Goal: Communication & Community: Answer question/provide support

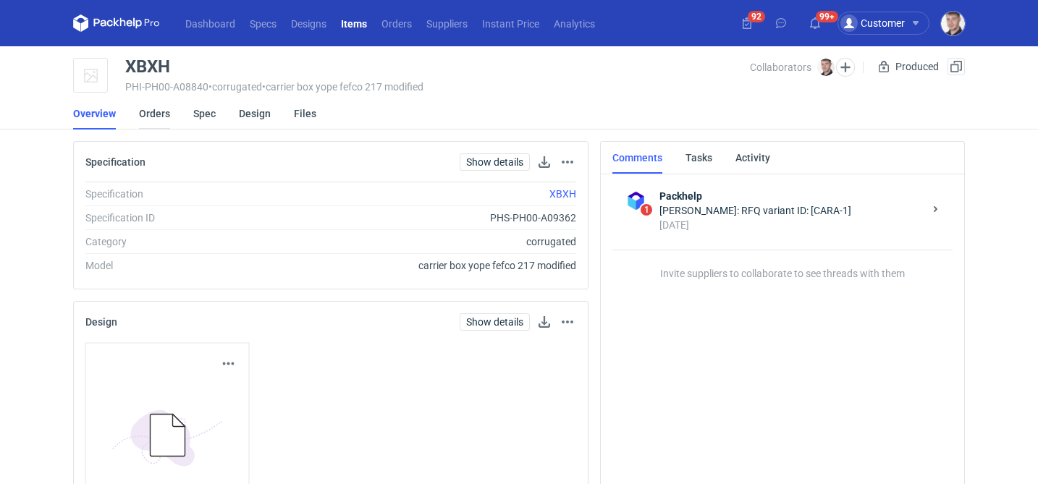
click at [155, 117] on link "Orders" at bounding box center [154, 114] width 31 height 32
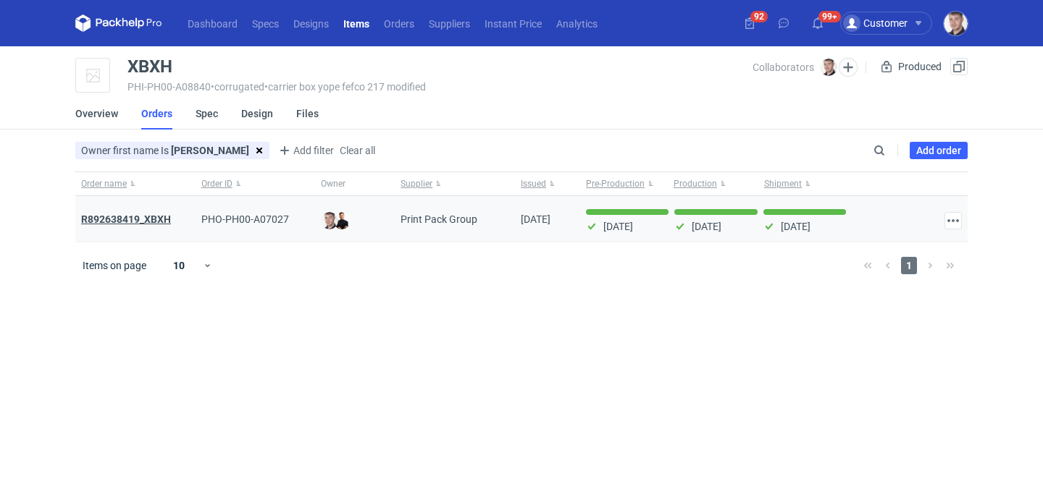
click at [156, 224] on strong "R892638419_XBXH" at bounding box center [126, 220] width 90 height 12
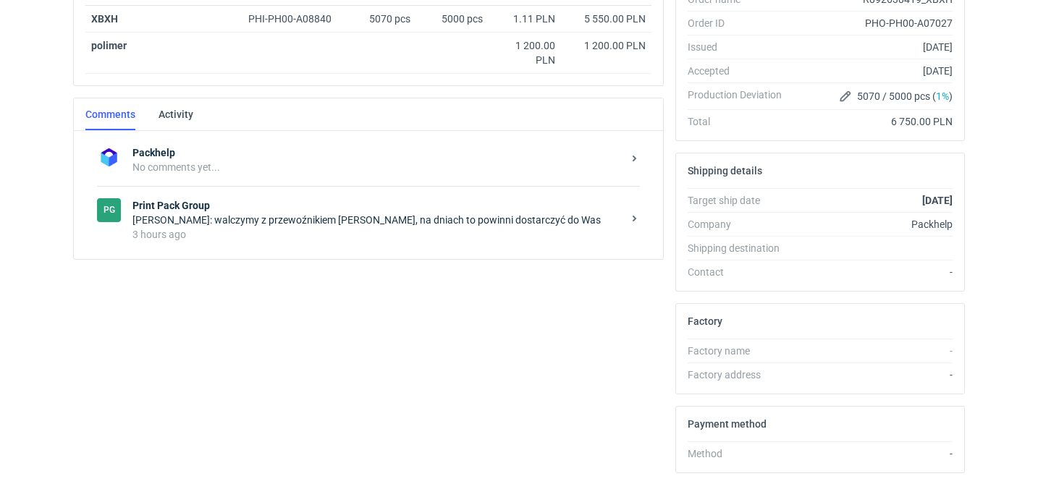
click at [290, 240] on div "3 hours ago" at bounding box center [378, 234] width 490 height 14
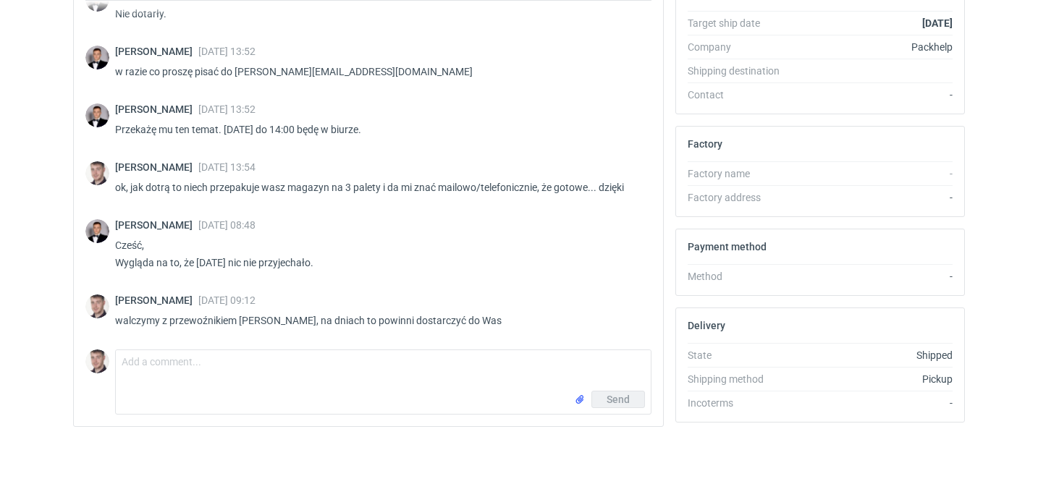
scroll to position [453, 0]
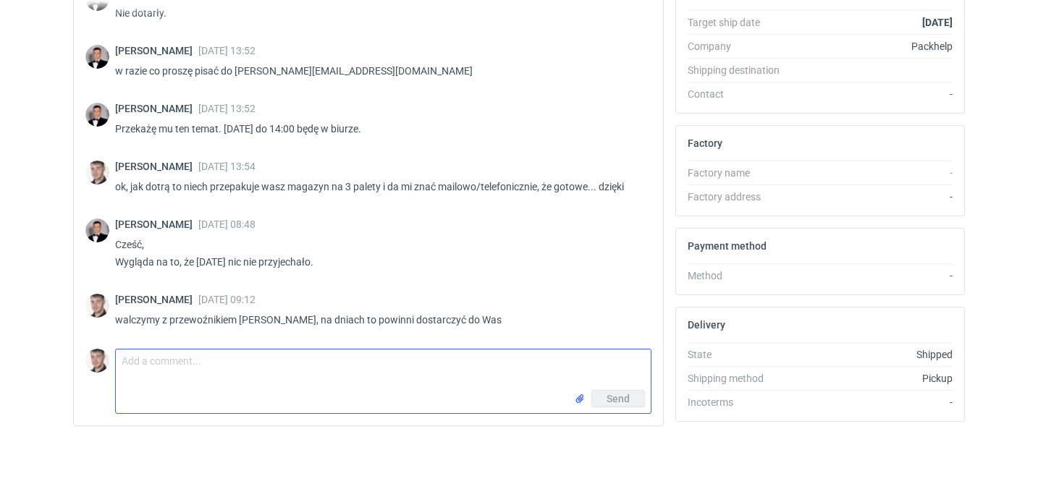
click at [185, 380] on textarea "Comment message" at bounding box center [383, 370] width 535 height 41
paste textarea "towar jest w drodze do vendora i do końca dnia ma byc rozładowany dane auta WK8…"
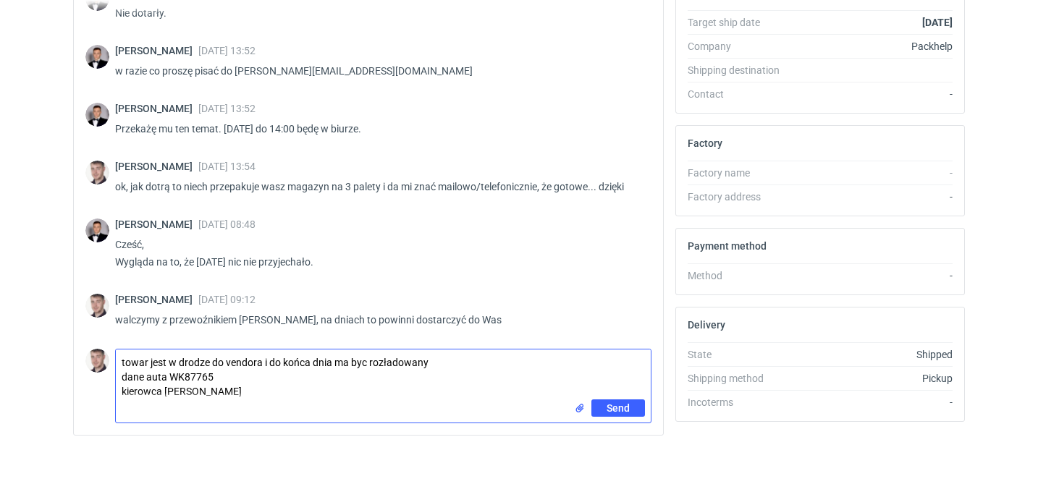
drag, startPoint x: 259, startPoint y: 363, endPoint x: 230, endPoint y: 363, distance: 28.2
click at [230, 363] on textarea "towar jest w drodze do vendora i do końca dnia ma byc rozładowany dane auta WK8…" at bounding box center [383, 375] width 535 height 50
type textarea "towar jest w drodze do Was i do końca dnia ma byc rozładowany dane auta WK87765…"
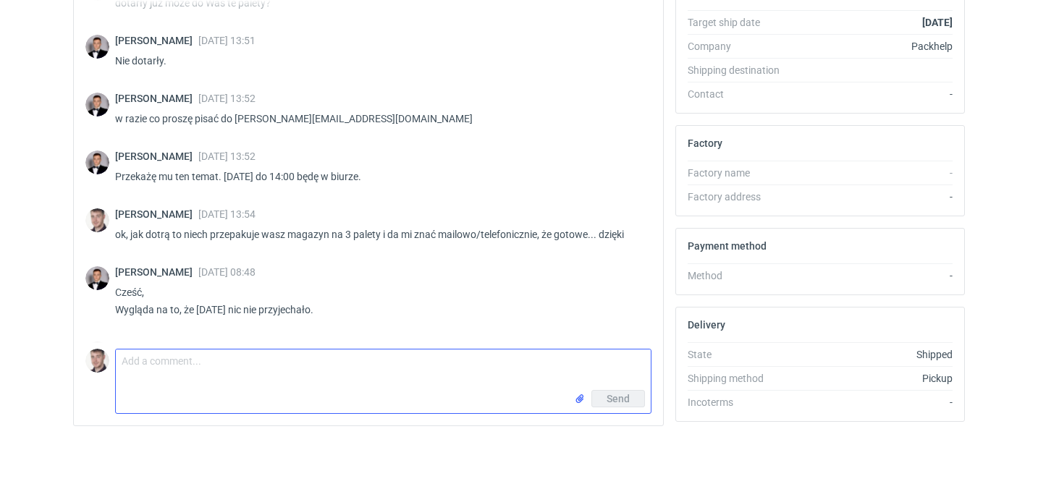
scroll to position [1109, 0]
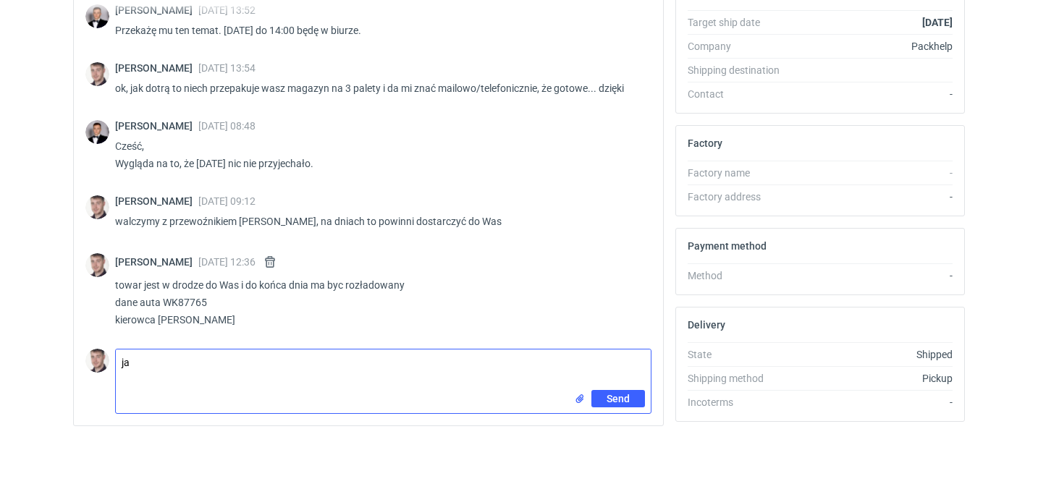
type textarea "j"
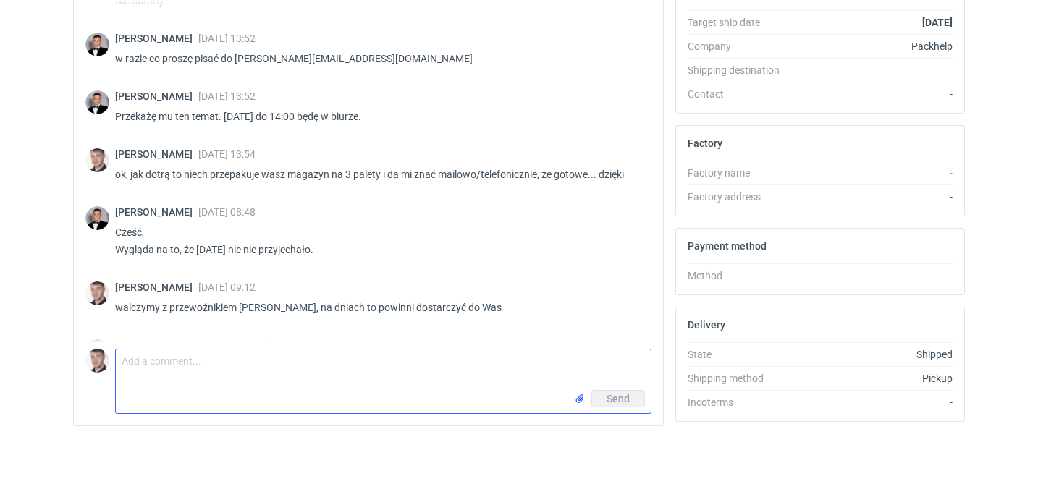
scroll to position [2351, 0]
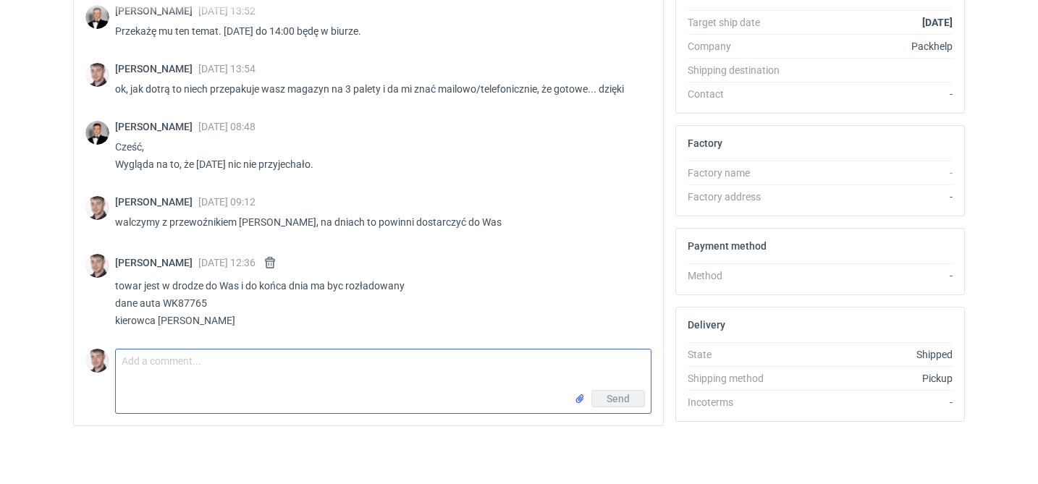
click at [198, 369] on textarea "Comment message" at bounding box center [383, 370] width 535 height 41
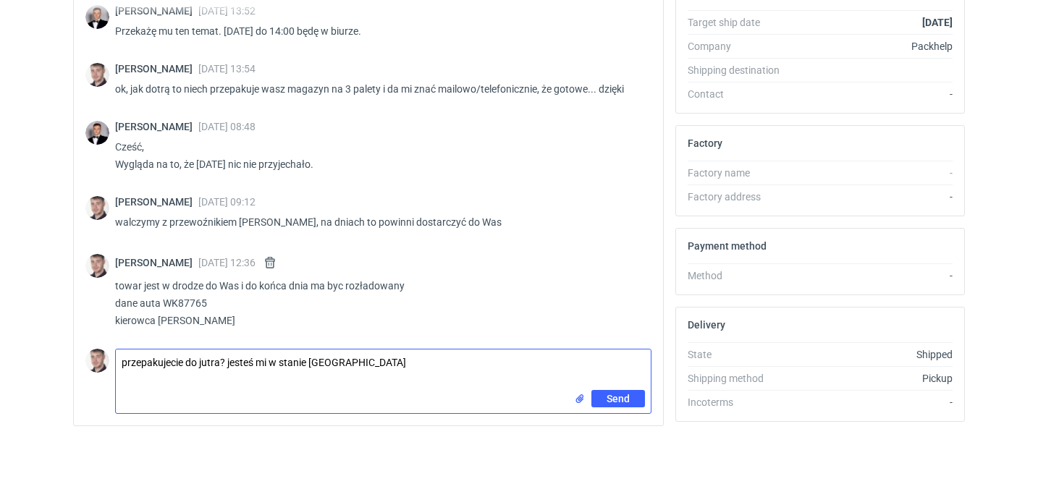
drag, startPoint x: 200, startPoint y: 364, endPoint x: 188, endPoint y: 361, distance: 12.5
click at [188, 361] on textarea "przepakujecie do jutra? jesteś mi w stanie [GEOGRAPHIC_DATA]" at bounding box center [383, 370] width 535 height 41
click at [364, 353] on textarea "przepakujecie na [DATE]? jesteś mi w stanie [GEOGRAPHIC_DATA]" at bounding box center [383, 370] width 535 height 41
click at [364, 364] on textarea "przepakujecie na [DATE]? jesteś mi w stanie [GEOGRAPHIC_DATA]" at bounding box center [383, 370] width 535 height 41
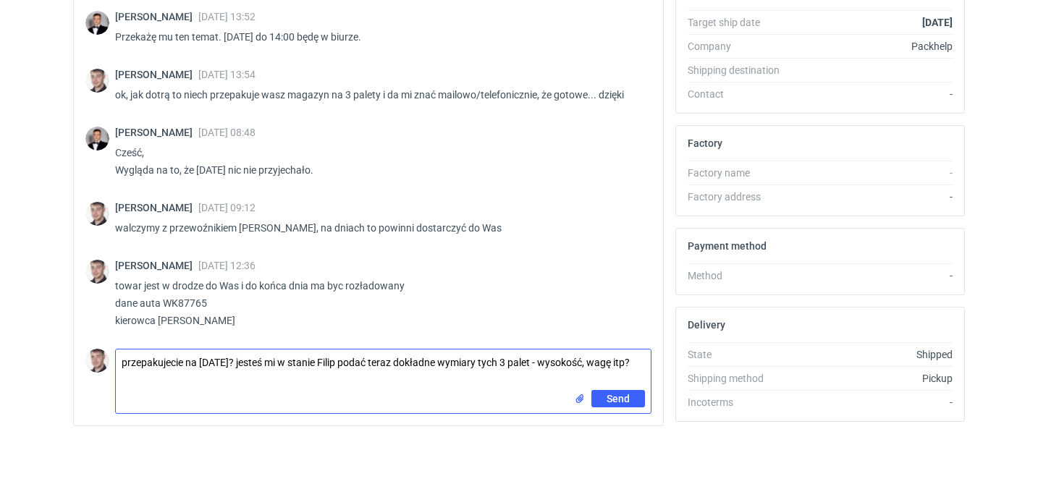
type textarea "przepakujecie na [DATE]? jesteś mi w stanie Filip podać teraz dokładne wymiary …"
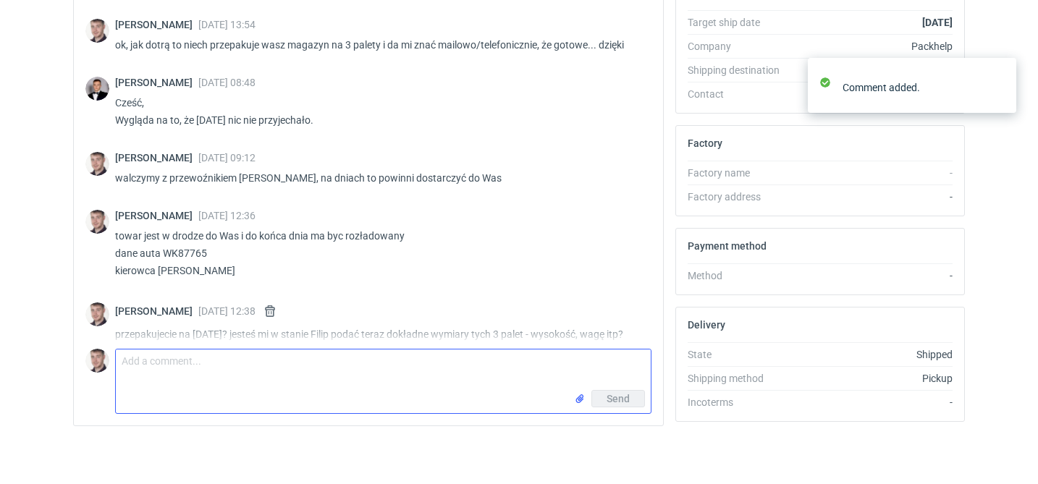
scroll to position [2408, 0]
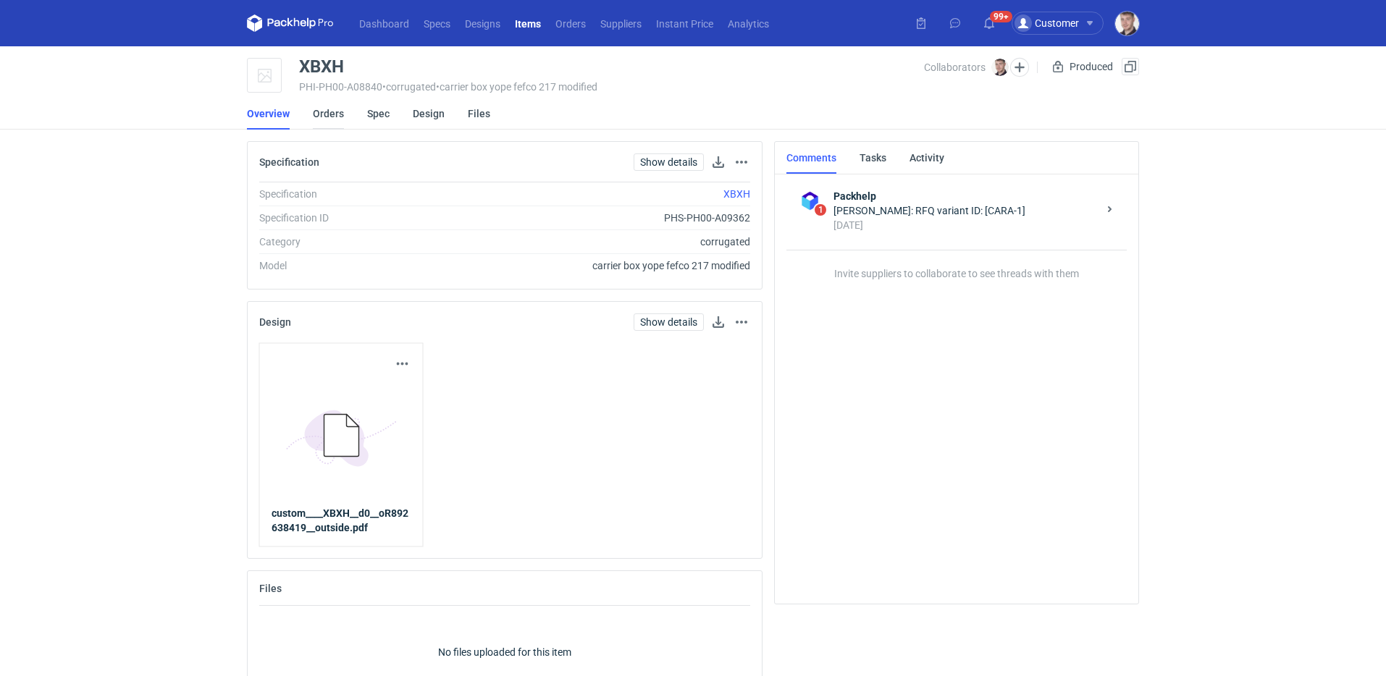
click at [332, 117] on link "Orders" at bounding box center [328, 114] width 31 height 32
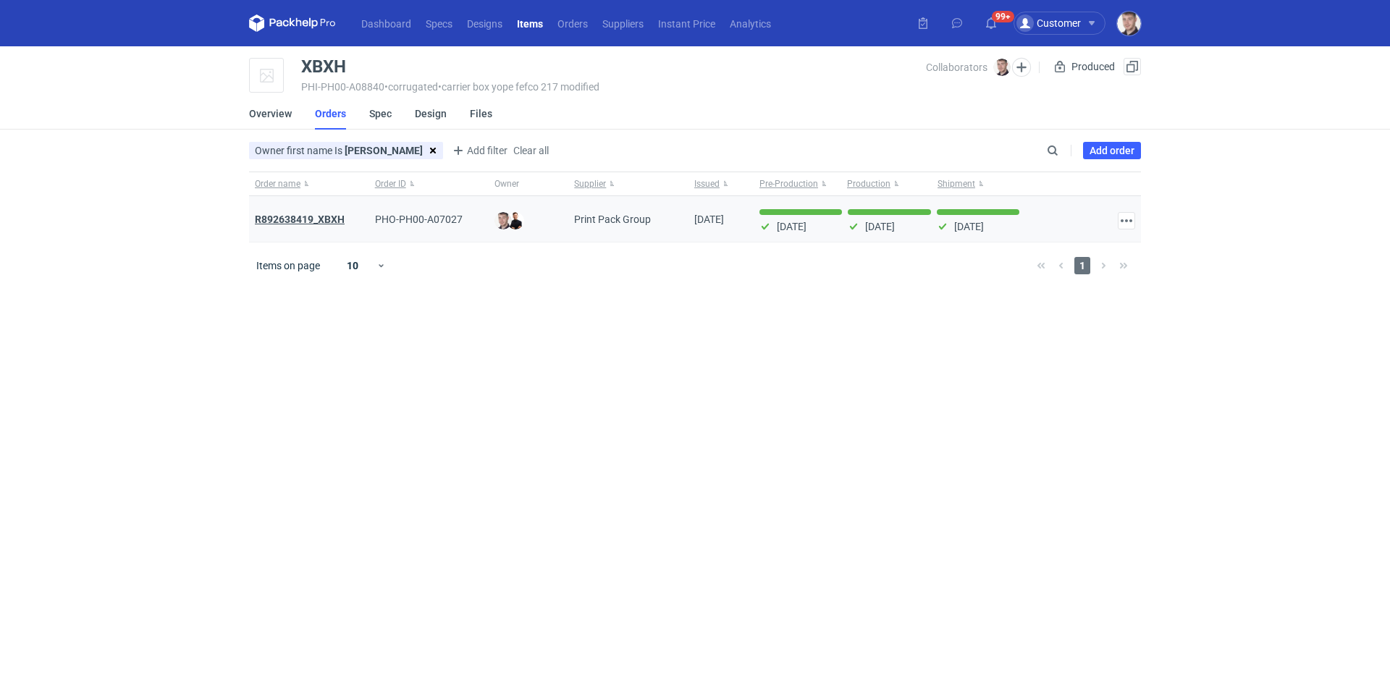
click at [328, 217] on strong "R892638419_XBXH" at bounding box center [300, 220] width 90 height 12
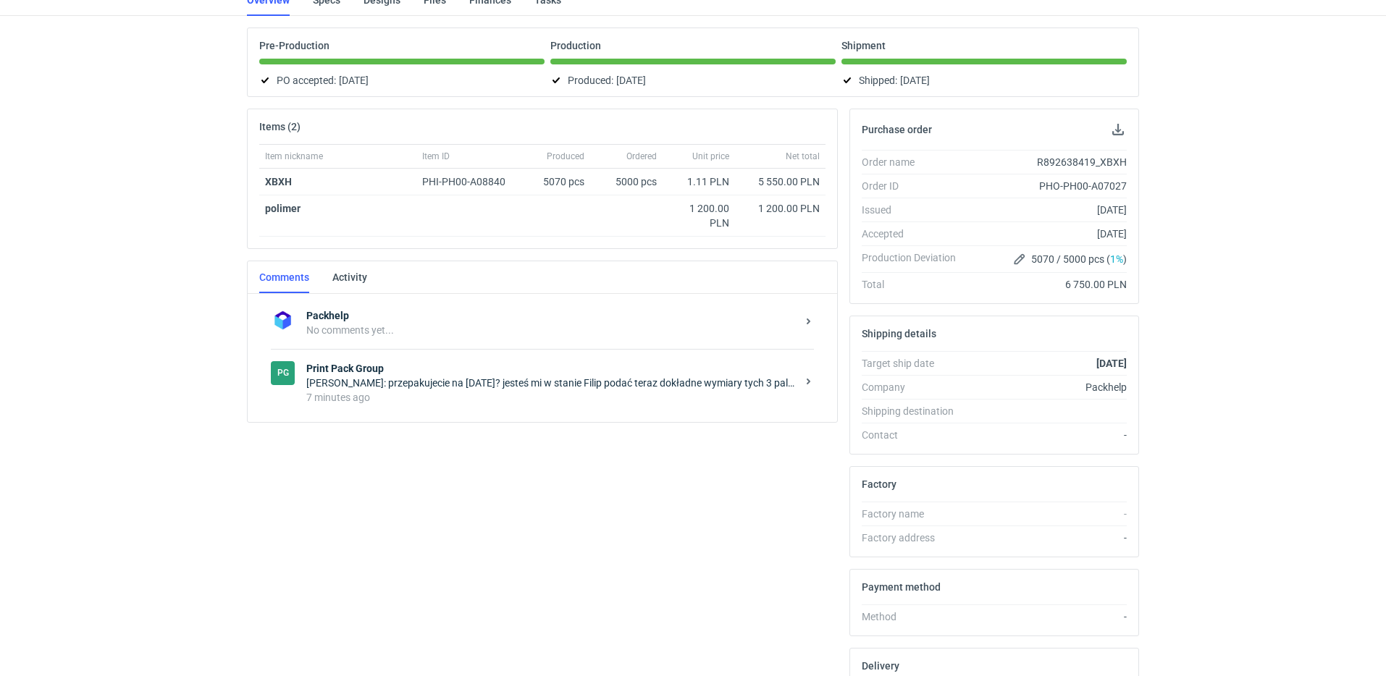
click at [486, 398] on div "7 minutes ago" at bounding box center [551, 397] width 490 height 14
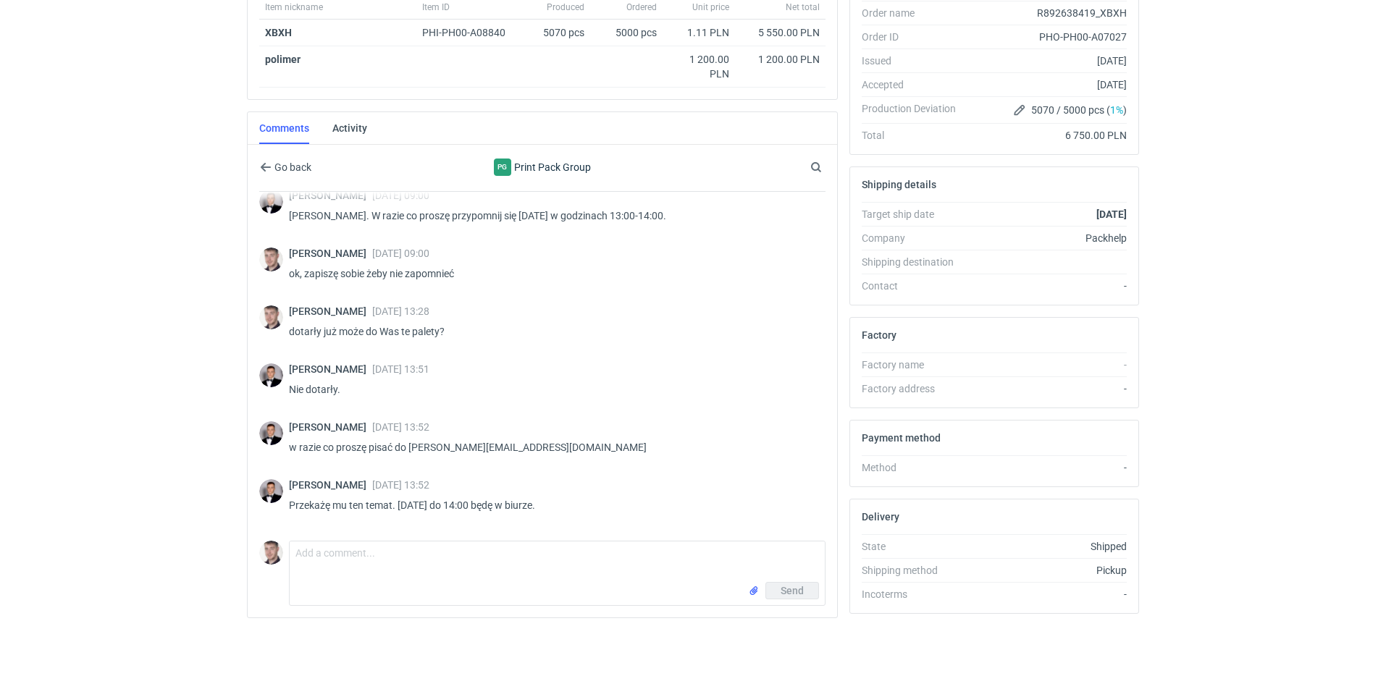
scroll to position [994, 0]
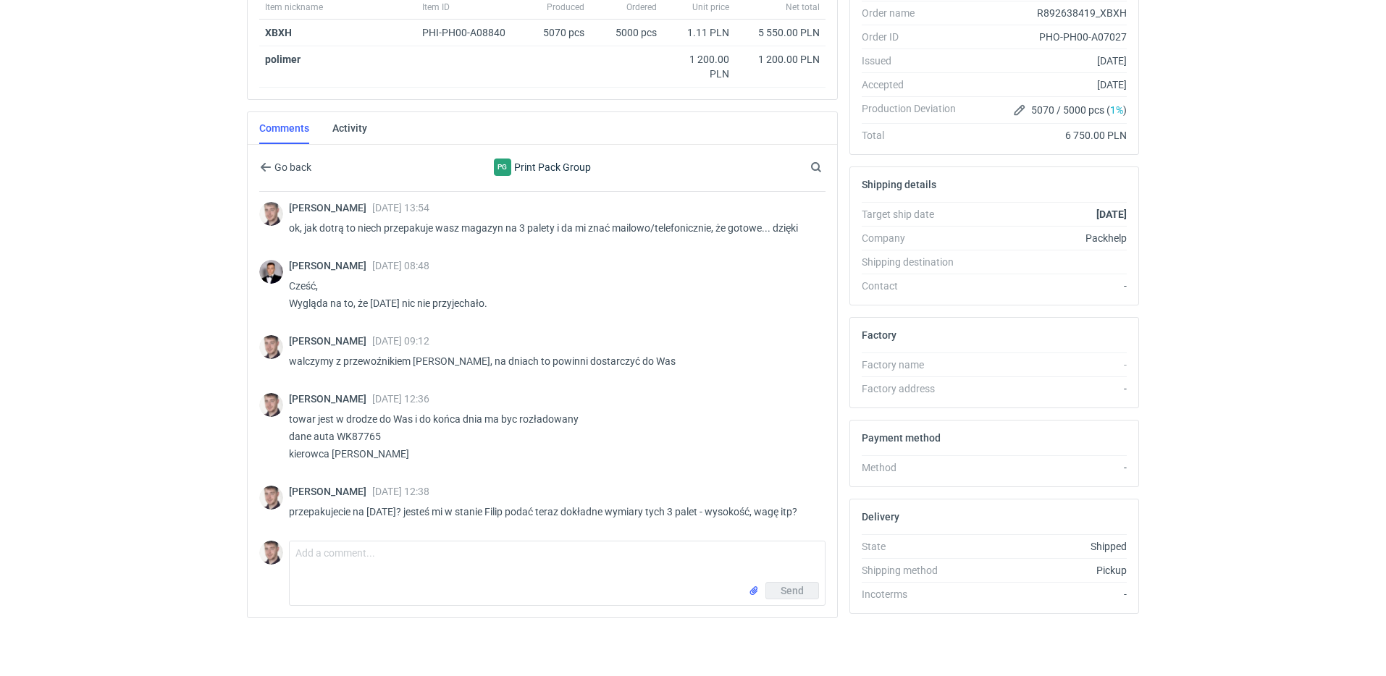
click at [30, 222] on div "Dashboard Specs Designs Items Orders Suppliers Instant Price Analytics 92 99+ 9…" at bounding box center [693, 77] width 1386 height 676
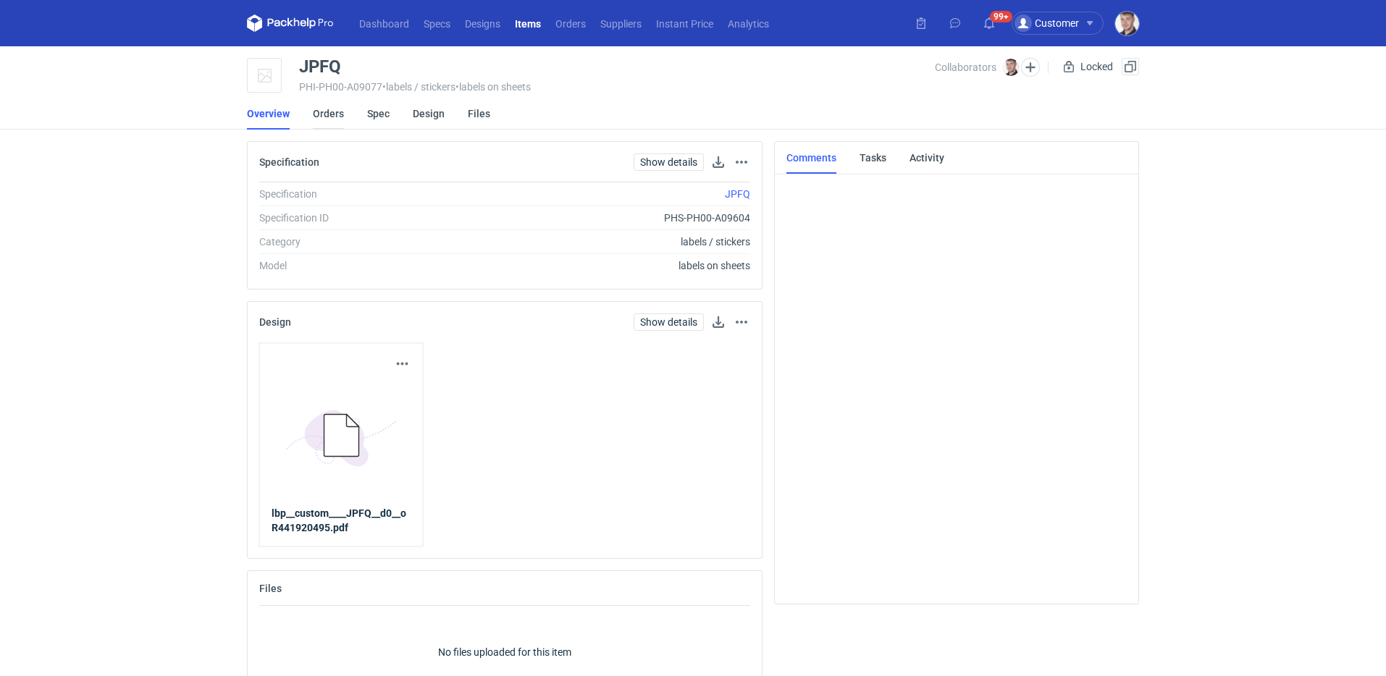
click at [328, 109] on link "Orders" at bounding box center [328, 114] width 31 height 32
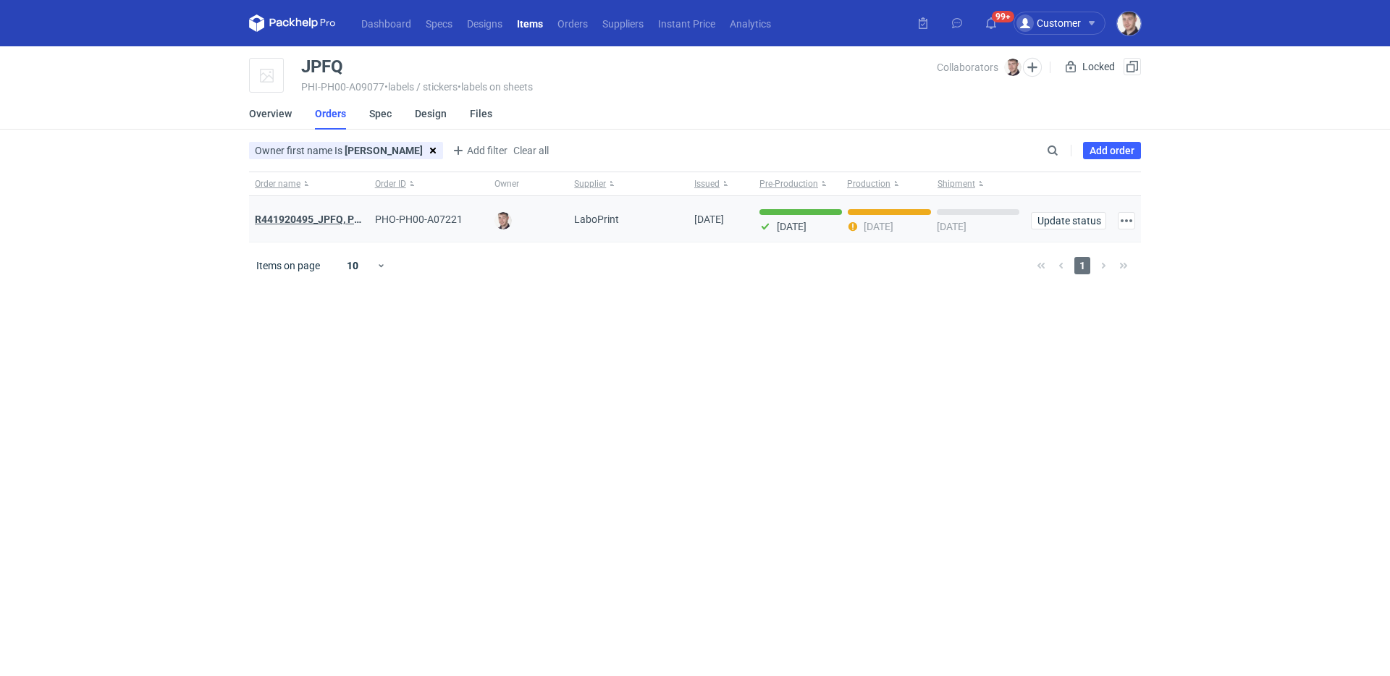
click at [306, 221] on strong "R441920495_JPFQ, PHIE, QSLV" at bounding box center [327, 220] width 145 height 12
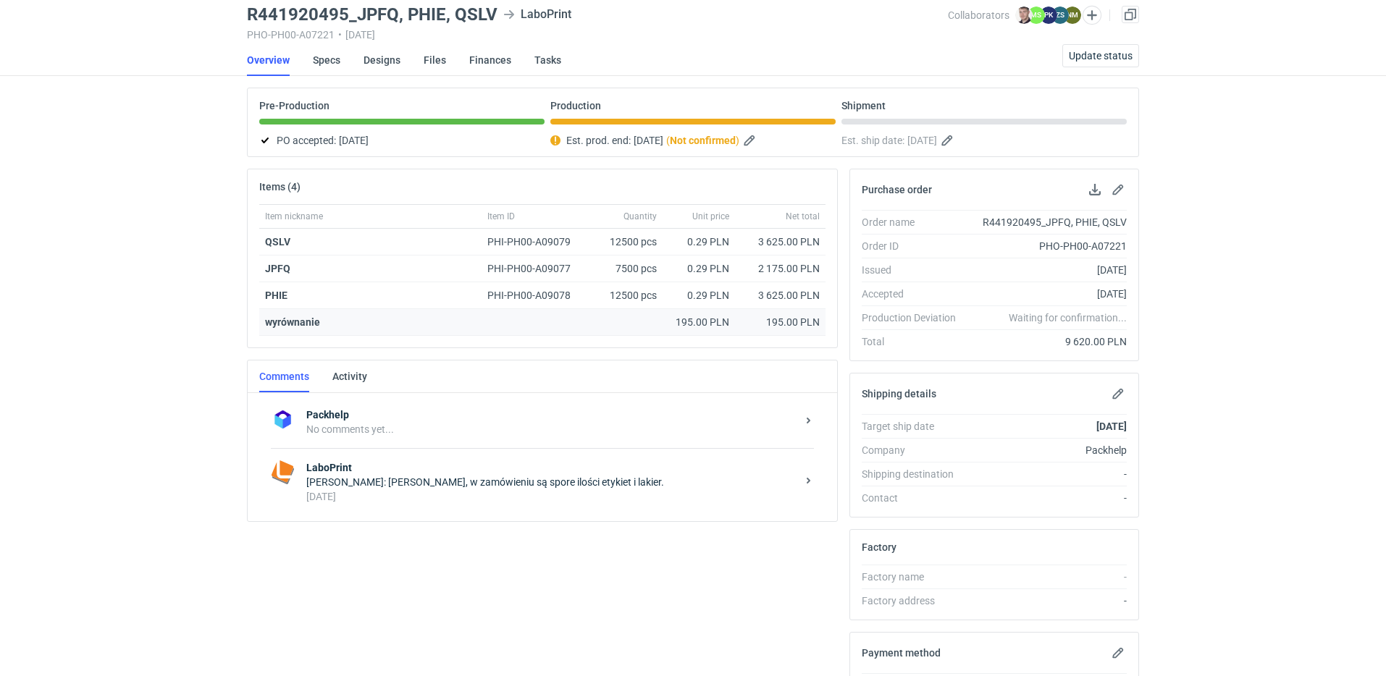
scroll to position [135, 0]
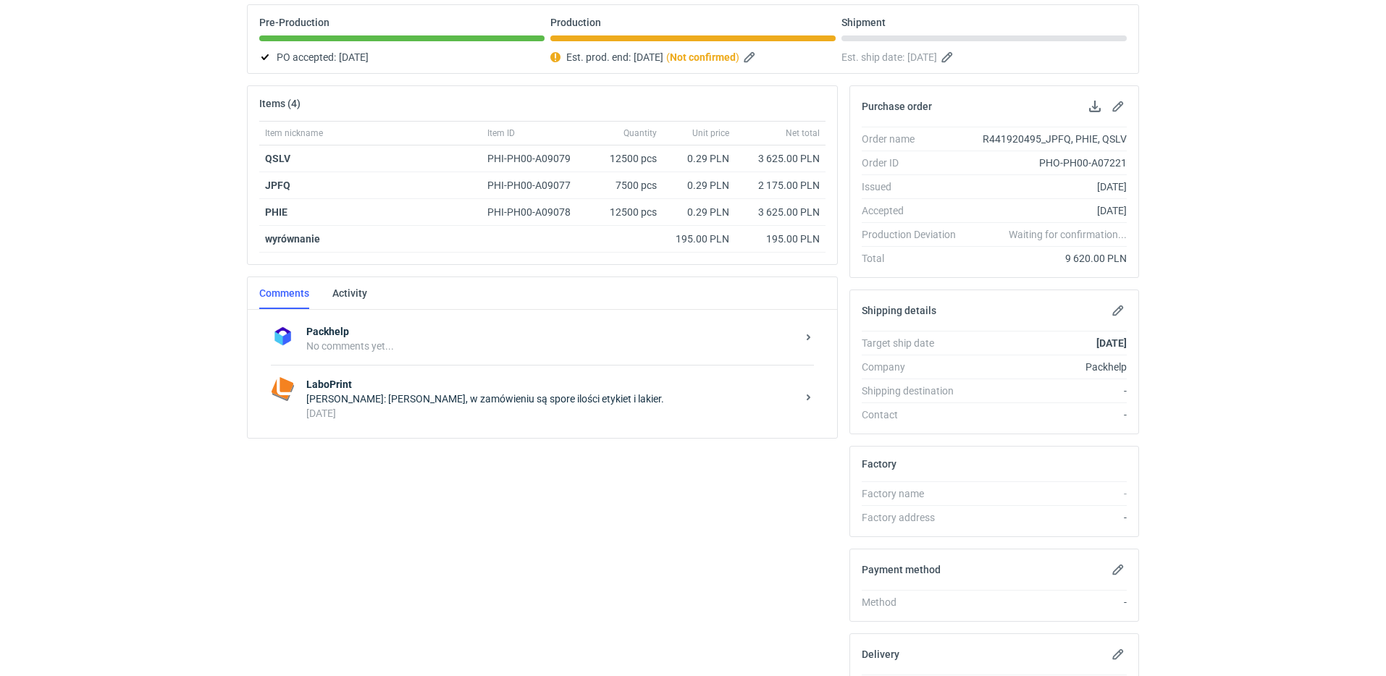
click at [500, 377] on strong "LaboPrint" at bounding box center [551, 384] width 490 height 14
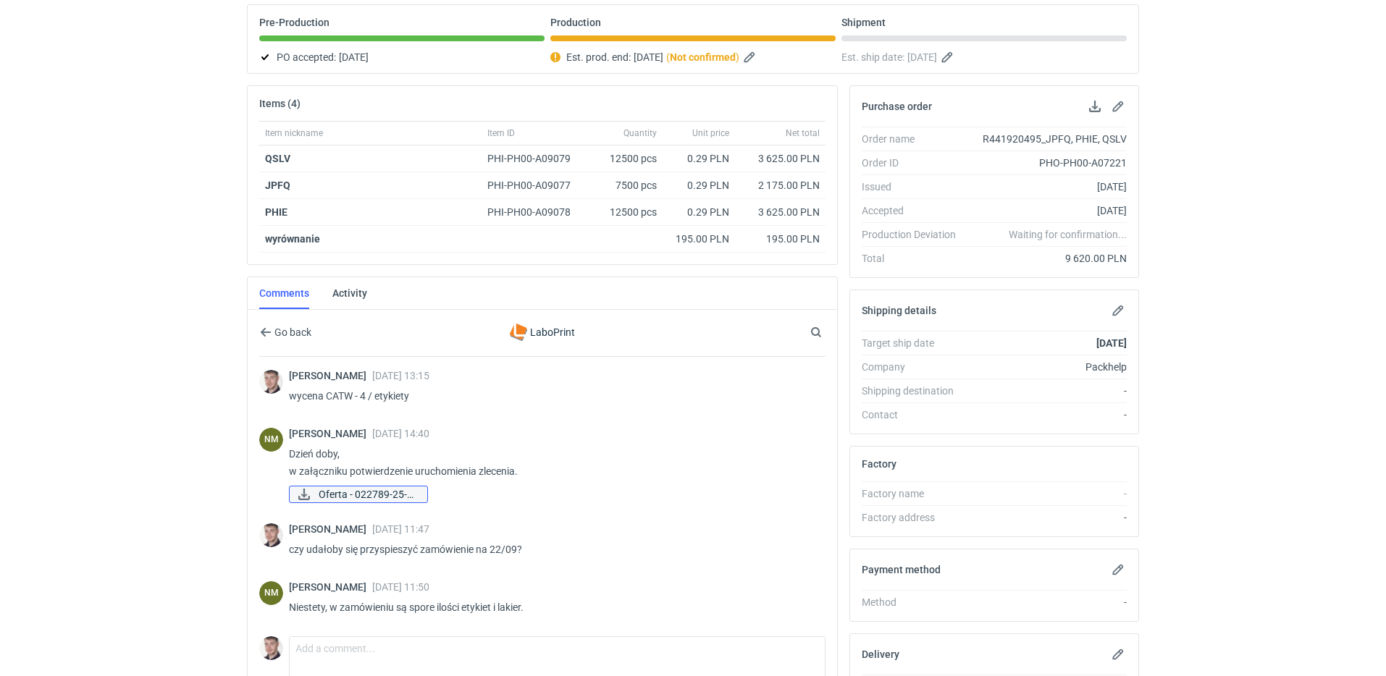
click at [356, 490] on span "Oferta - 022789-25-E..." at bounding box center [367, 495] width 97 height 16
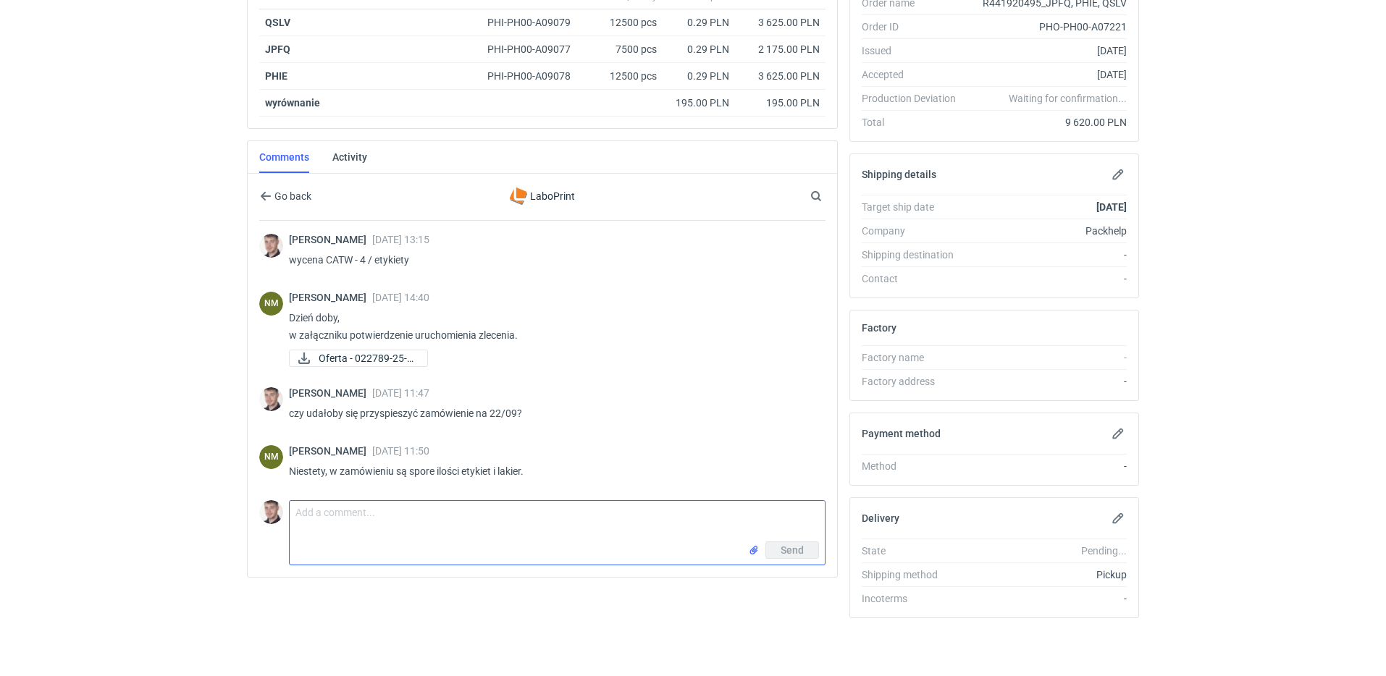
click at [416, 503] on textarea "Comment message" at bounding box center [557, 521] width 535 height 41
type textarea "dzień dobry, czy zamówienie dzisiaj będzie gotowe do odbioru? jak sytuacja wygl…"
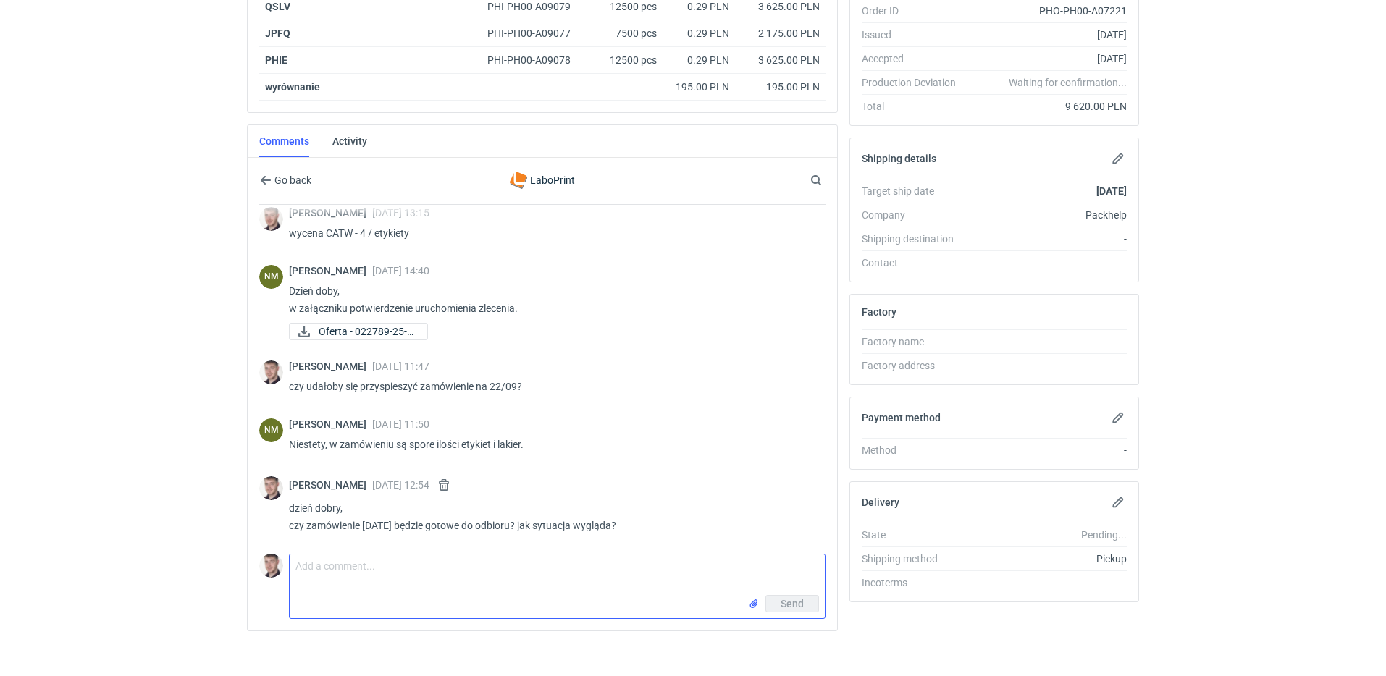
scroll to position [273, 0]
